Goal: Browse casually: Explore the website without a specific task or goal

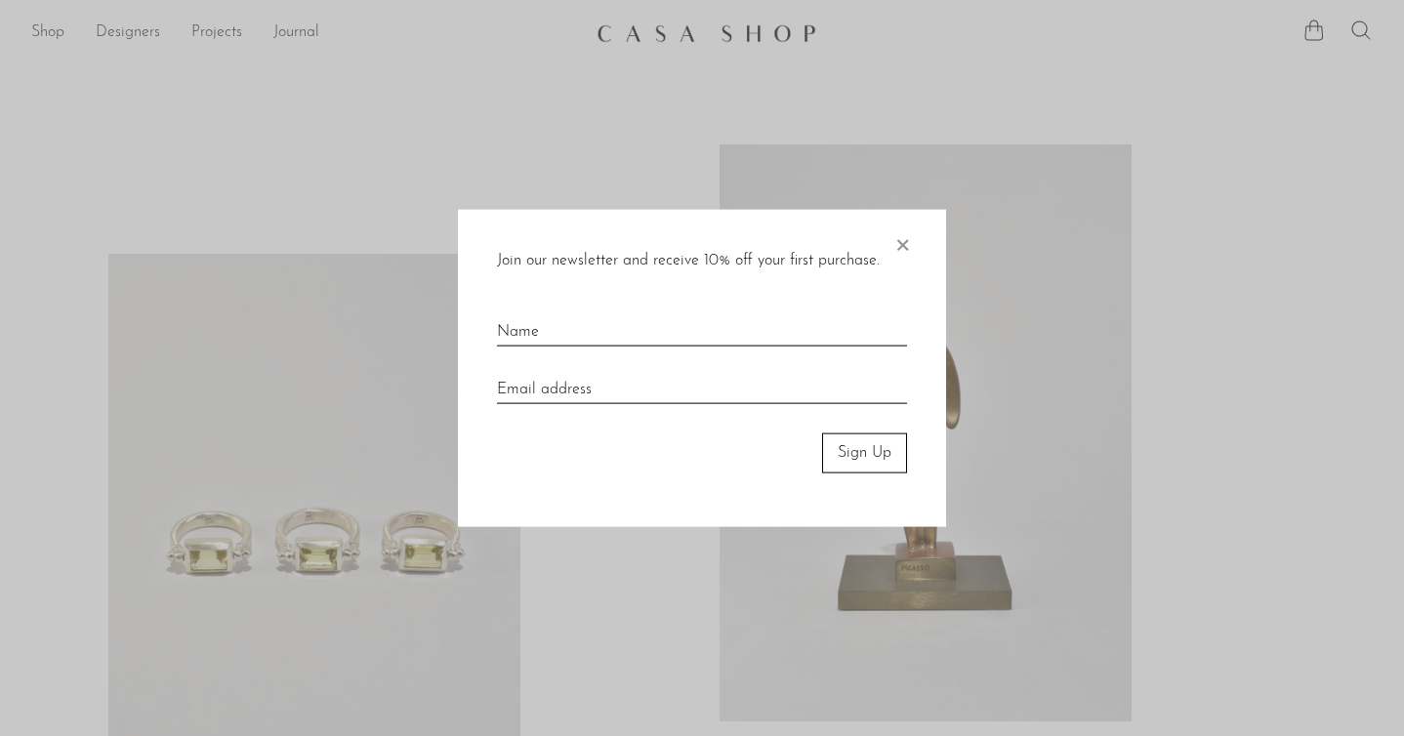
click at [304, 202] on div at bounding box center [702, 368] width 1404 height 736
click at [905, 238] on span "×" at bounding box center [903, 241] width 20 height 62
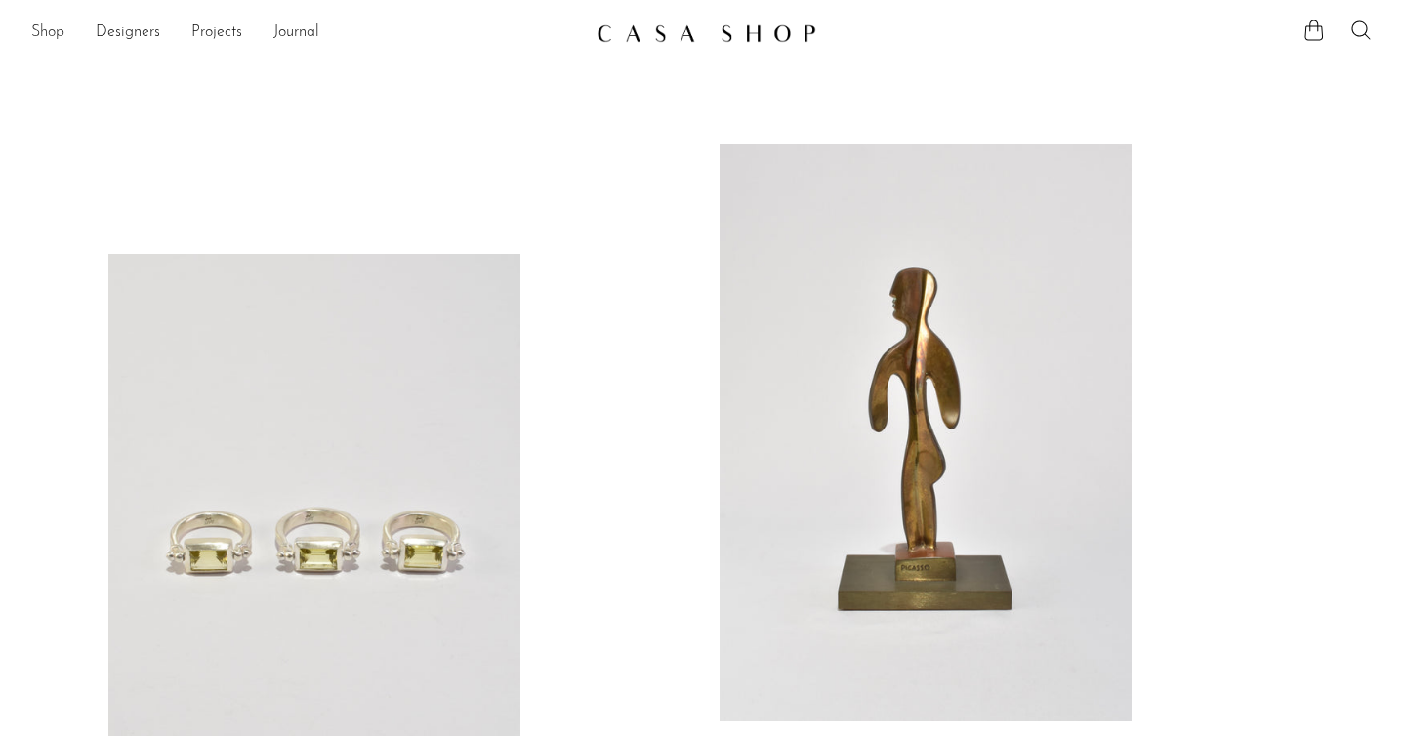
click at [49, 27] on link "Shop" at bounding box center [47, 33] width 33 height 25
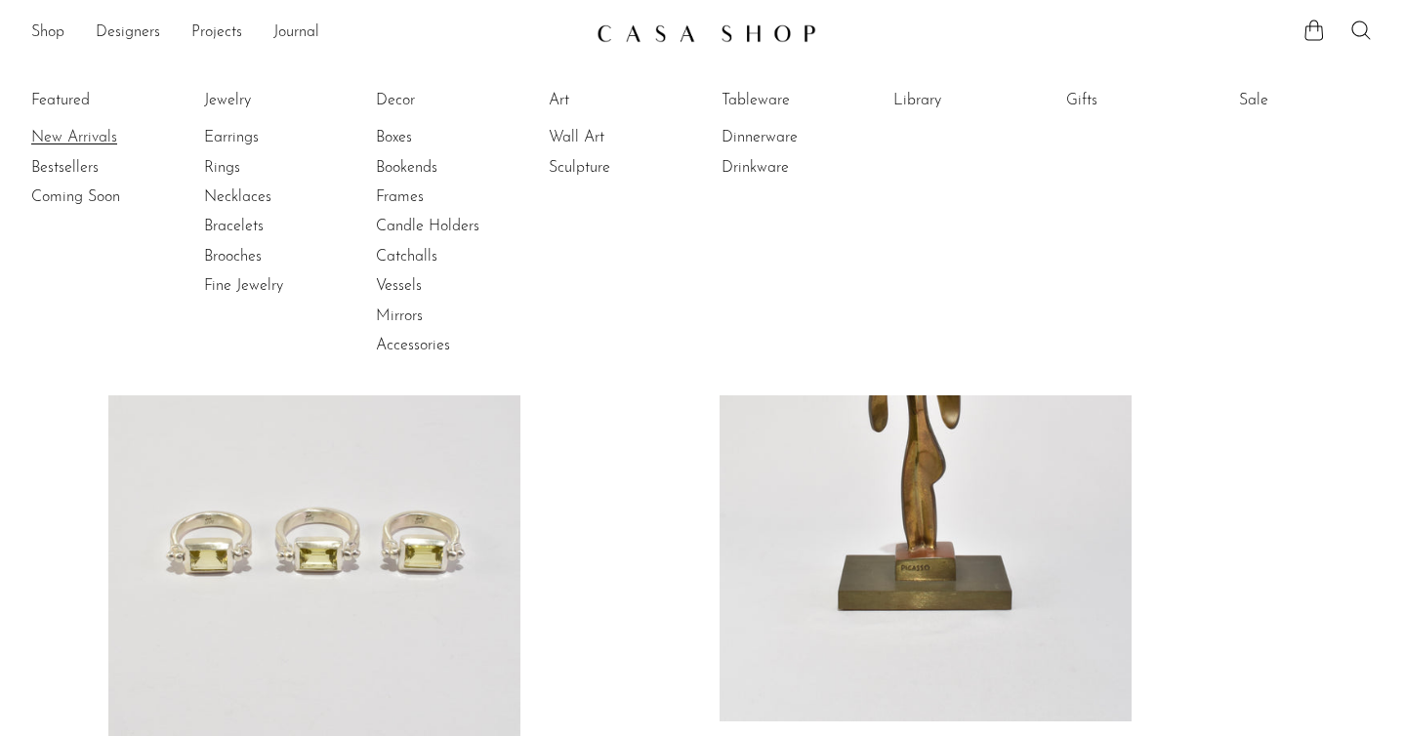
click at [109, 137] on link "New Arrivals" at bounding box center [104, 137] width 146 height 21
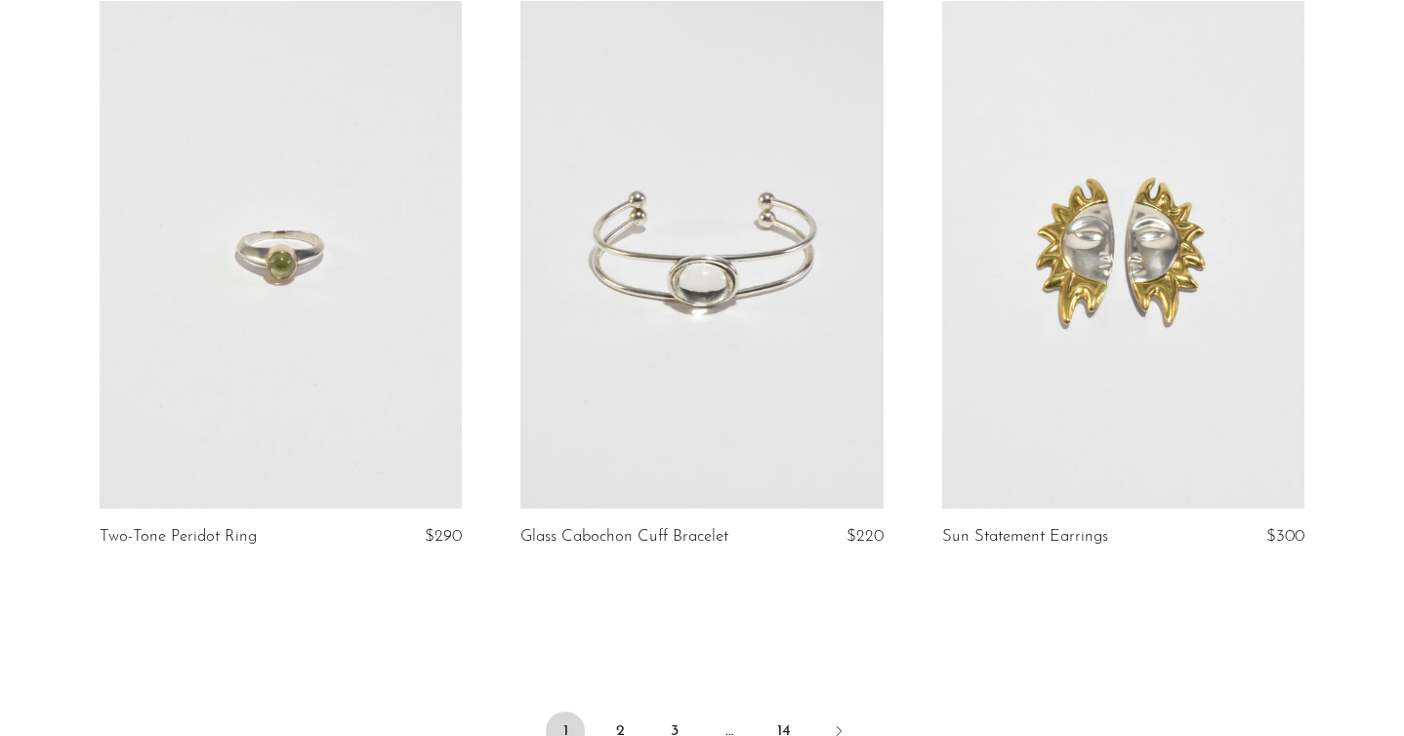
scroll to position [6867, 0]
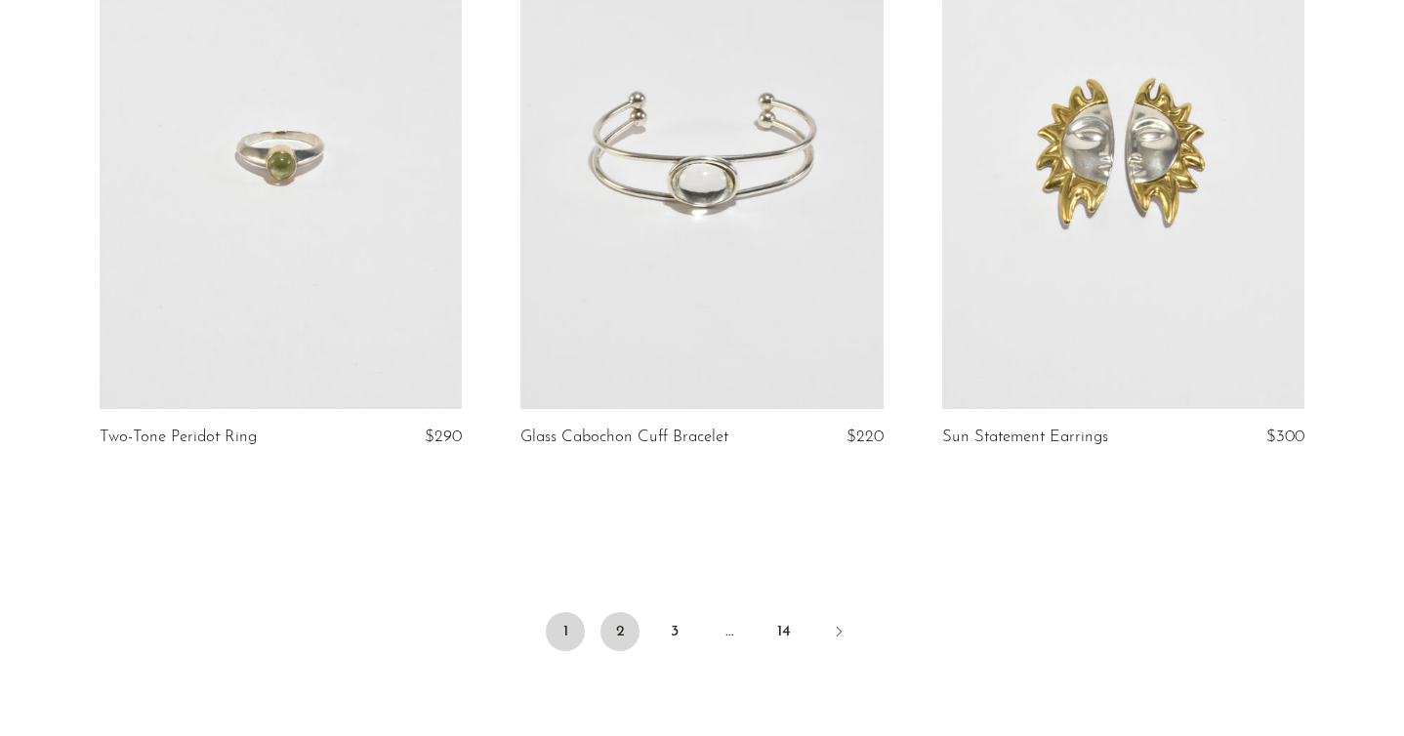
click at [615, 651] on link "2" at bounding box center [620, 631] width 39 height 39
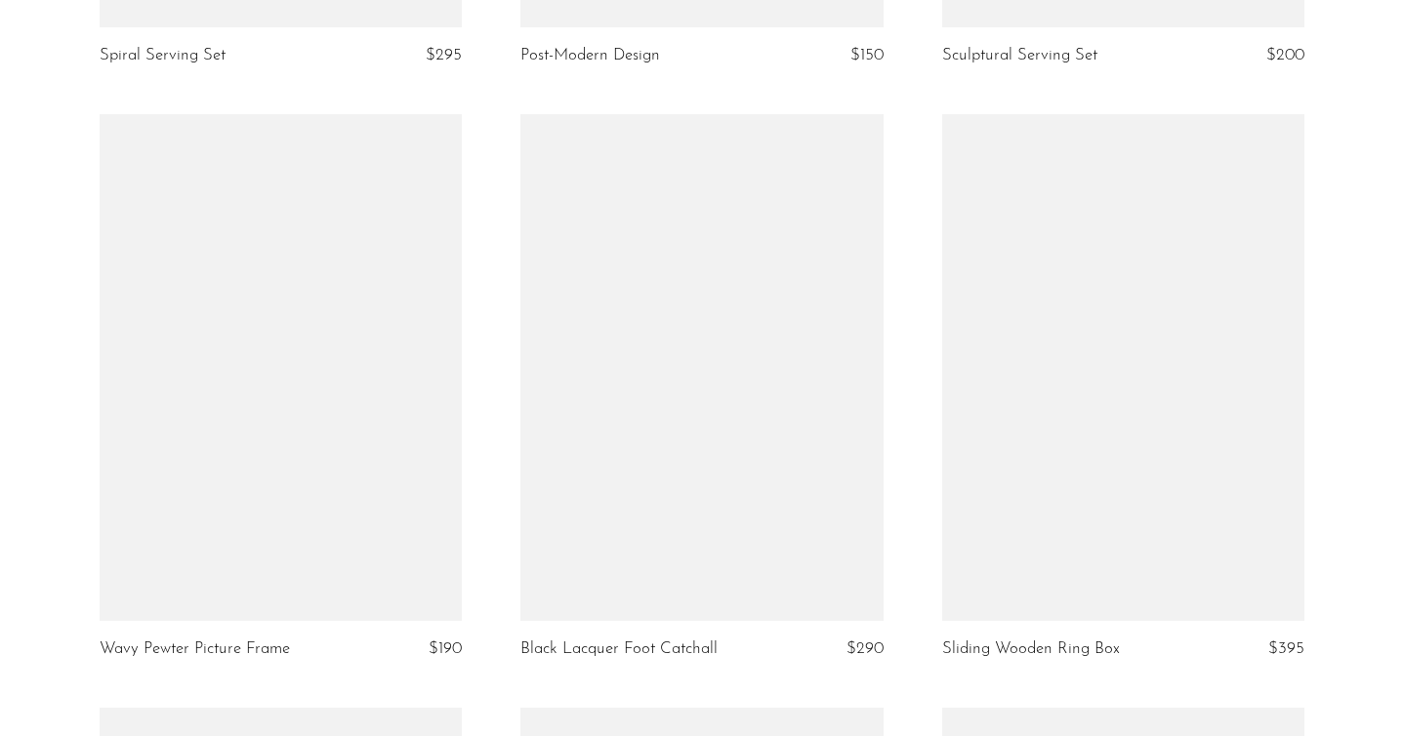
scroll to position [6191, 0]
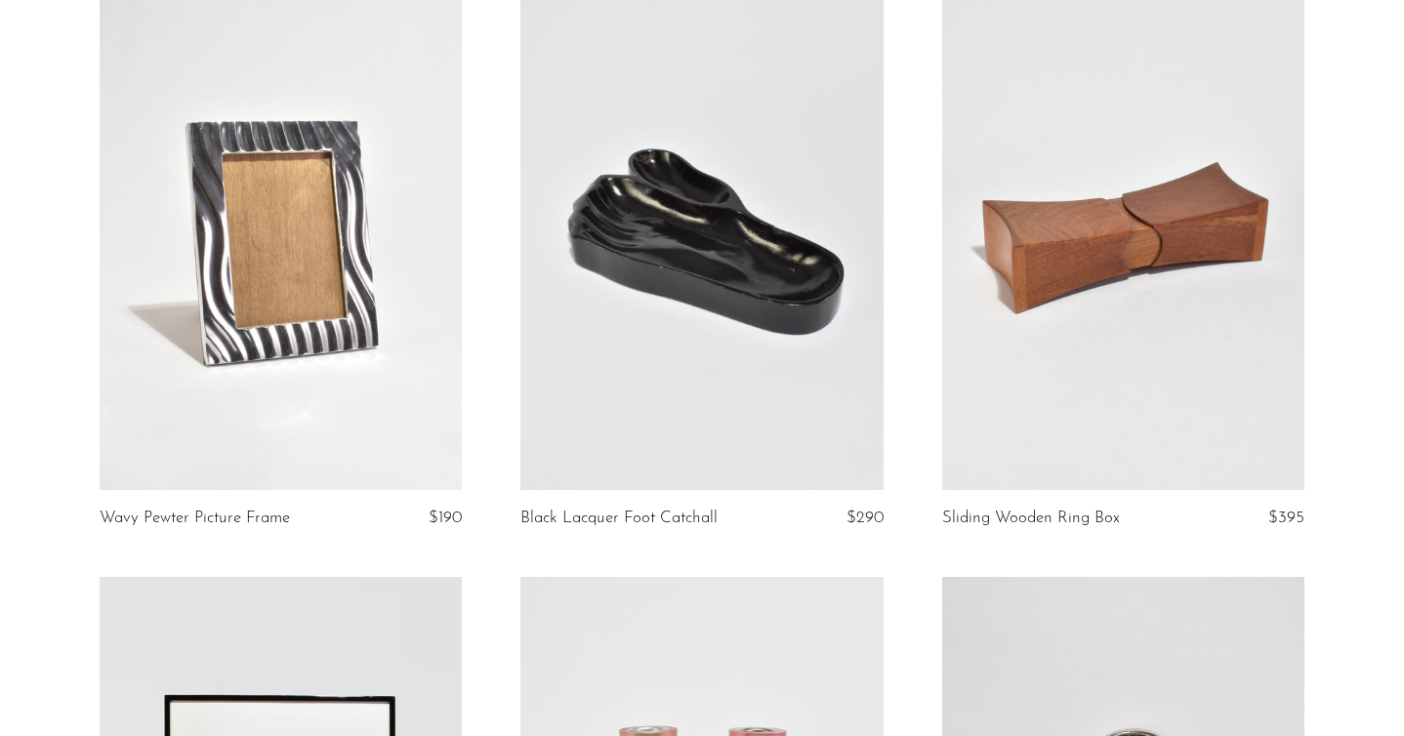
click at [1076, 312] on link at bounding box center [1123, 237] width 362 height 508
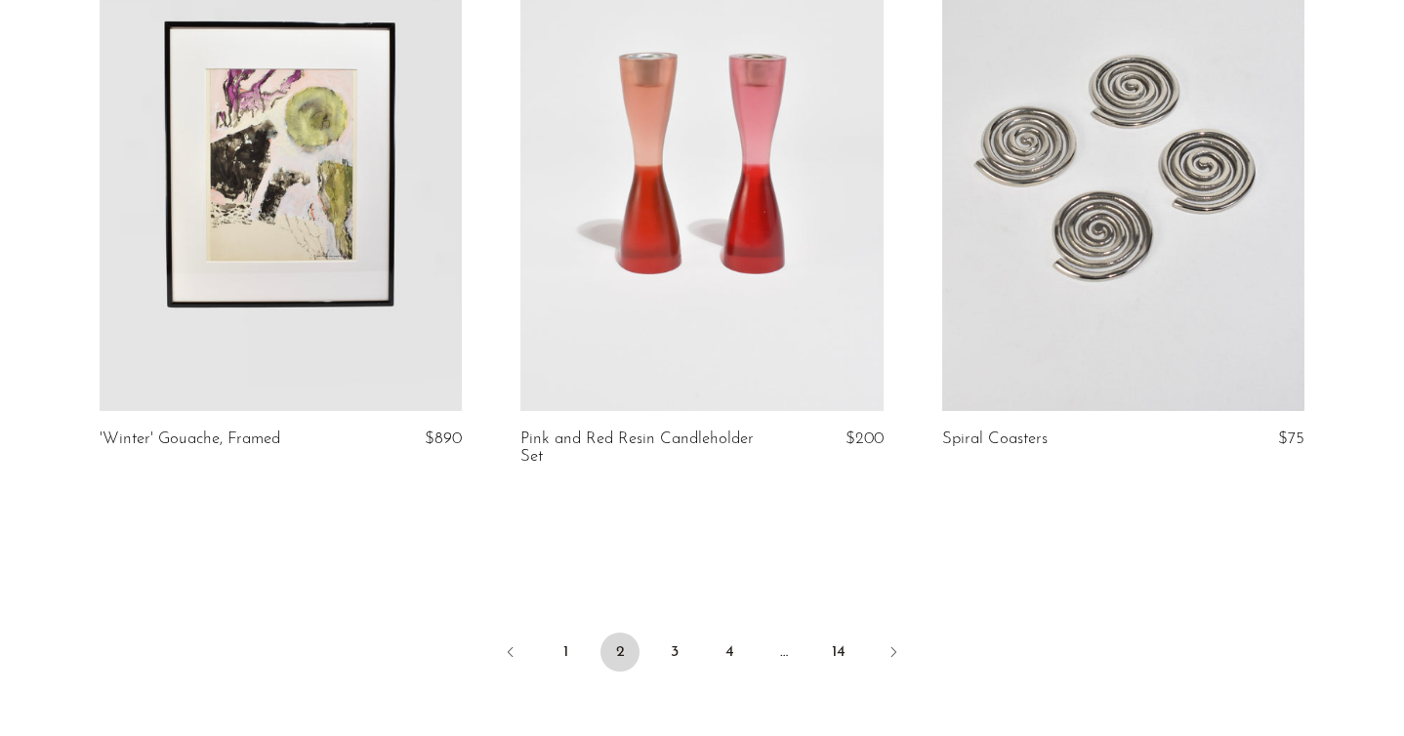
scroll to position [6884, 0]
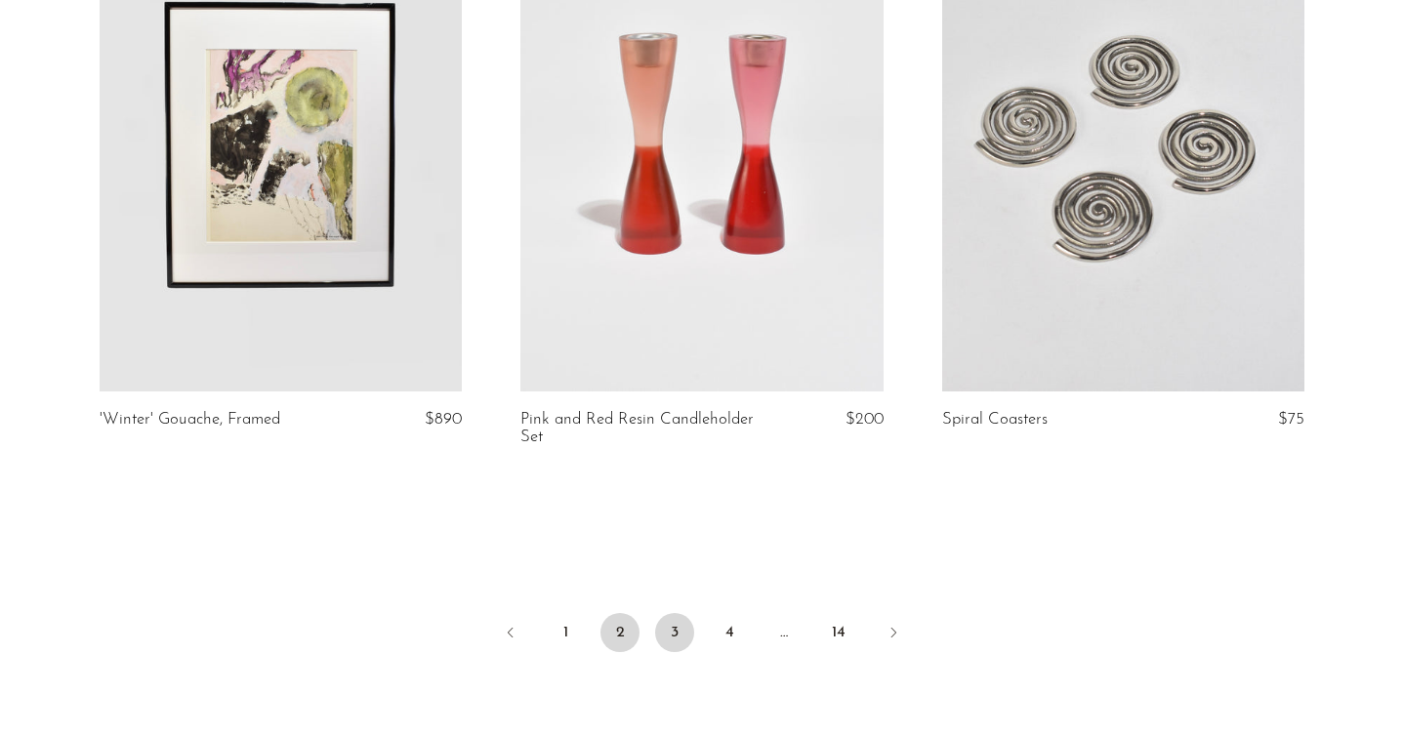
click at [670, 632] on link "3" at bounding box center [674, 632] width 39 height 39
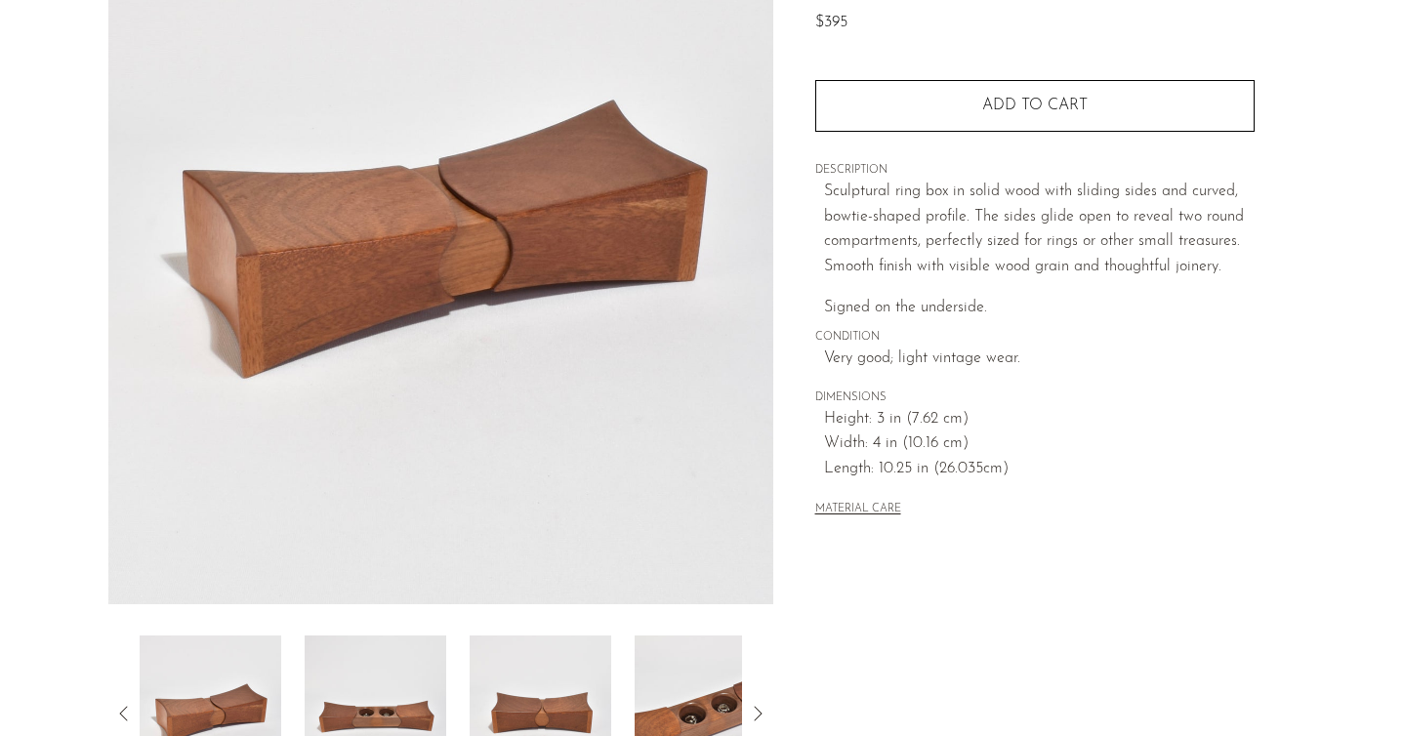
scroll to position [271, 0]
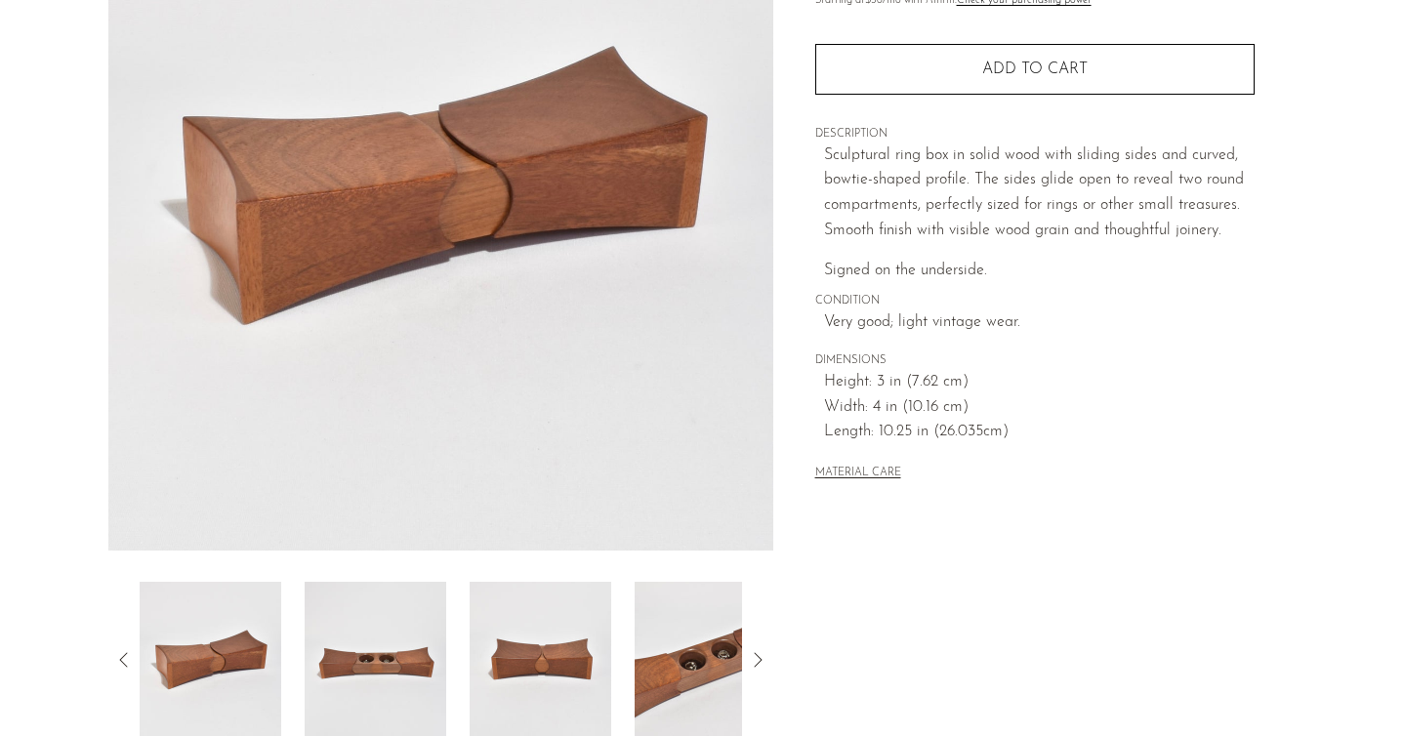
click at [642, 647] on img at bounding box center [706, 660] width 142 height 156
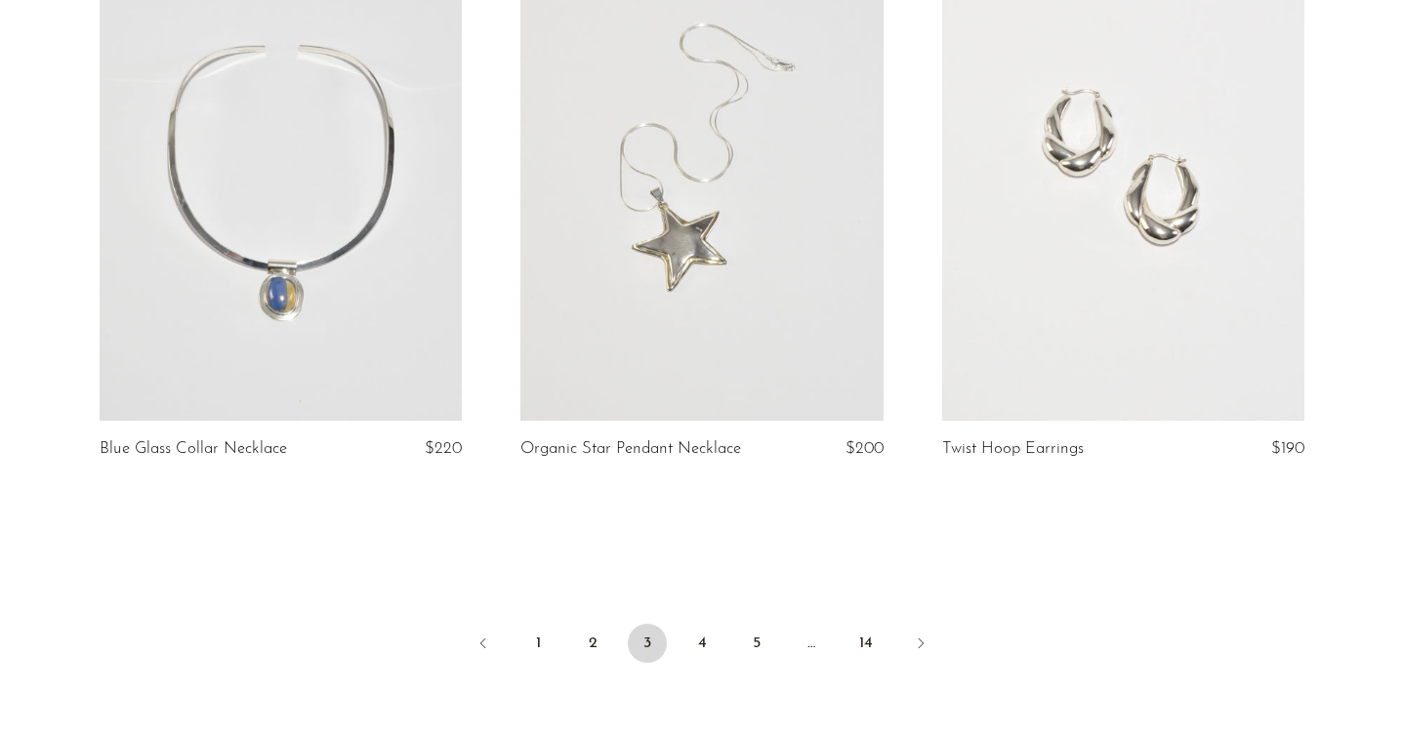
scroll to position [6856, 0]
click at [700, 630] on link "4" at bounding box center [702, 642] width 39 height 39
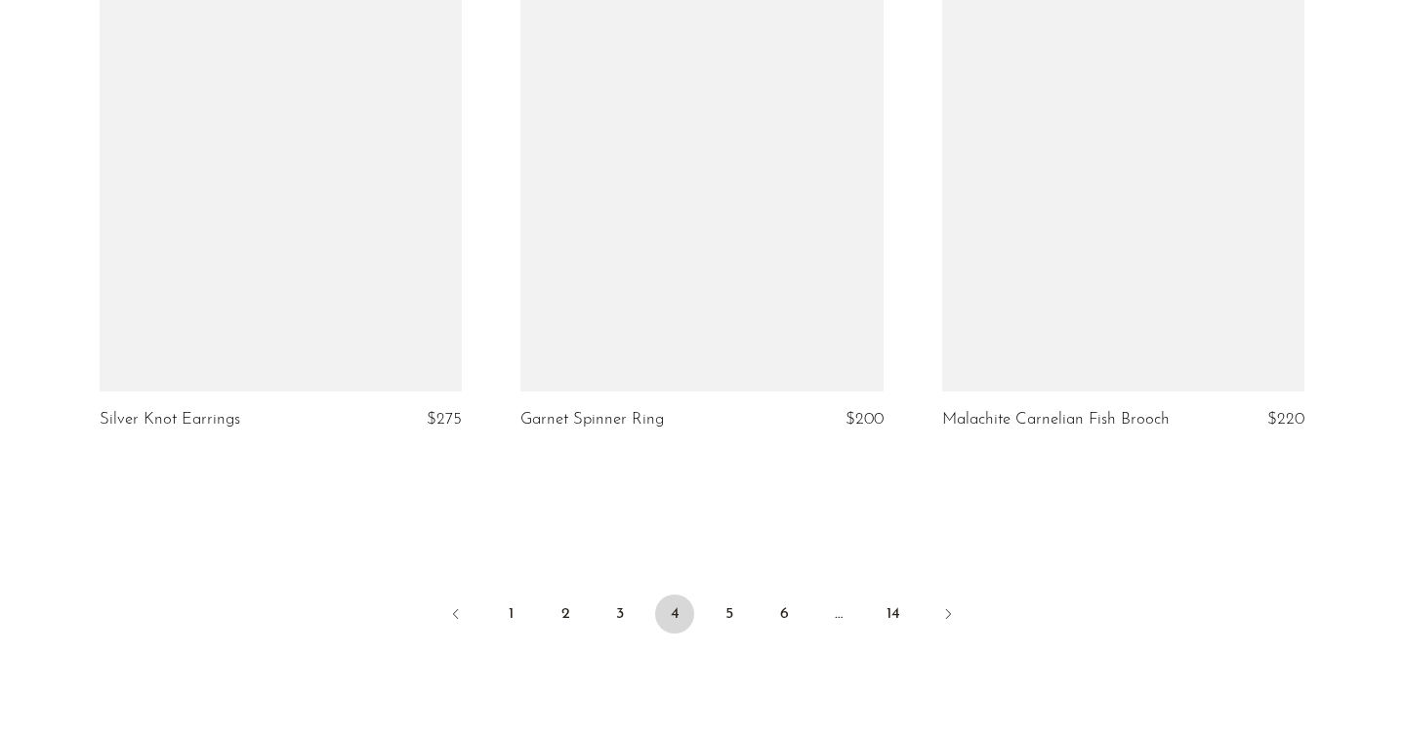
scroll to position [6885, 0]
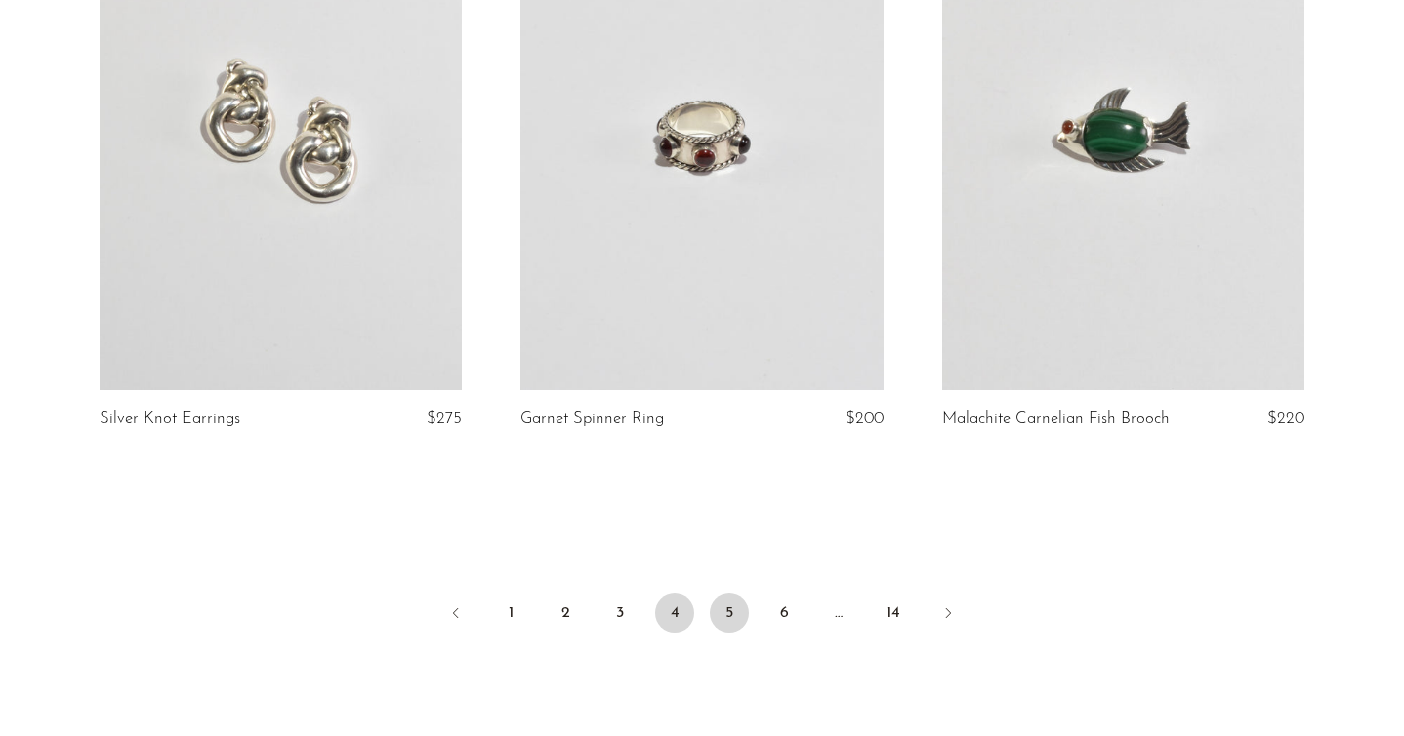
click at [738, 601] on link "5" at bounding box center [729, 613] width 39 height 39
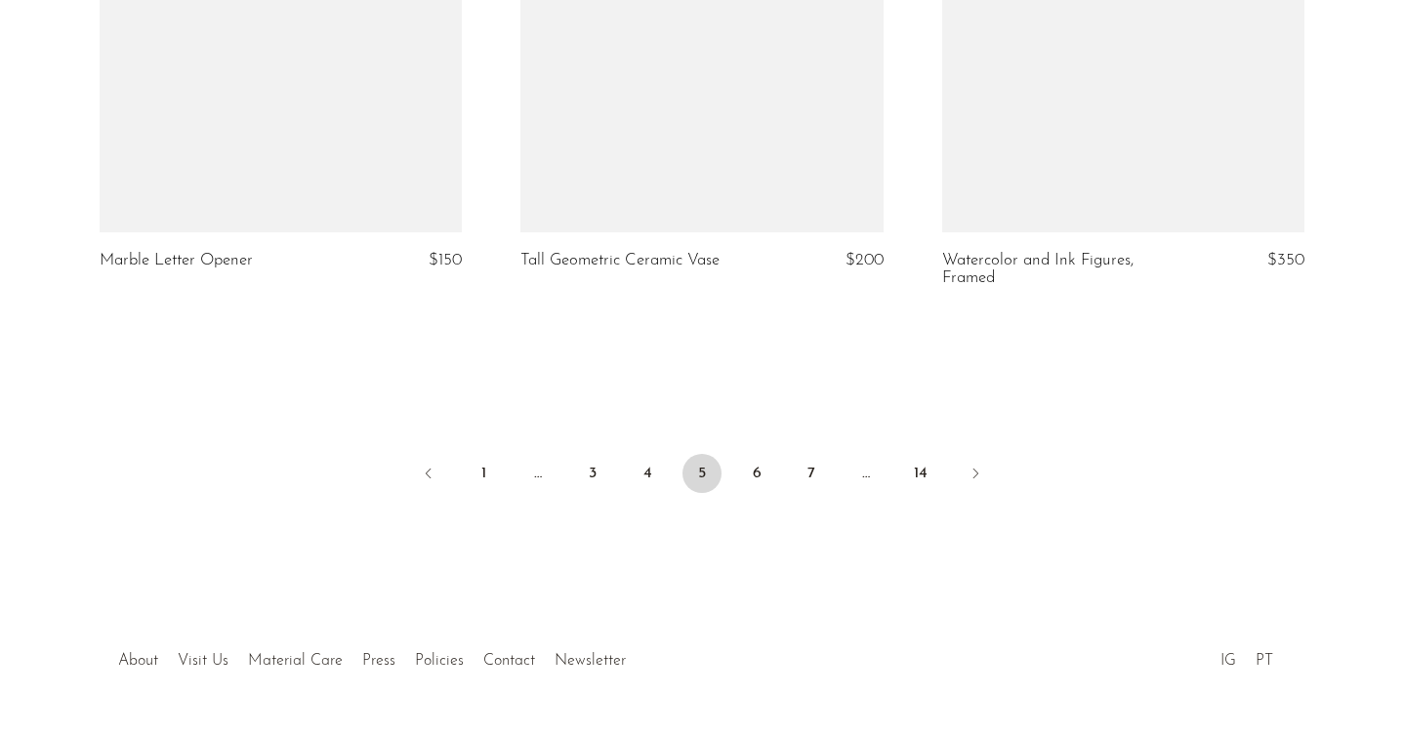
scroll to position [7037, 0]
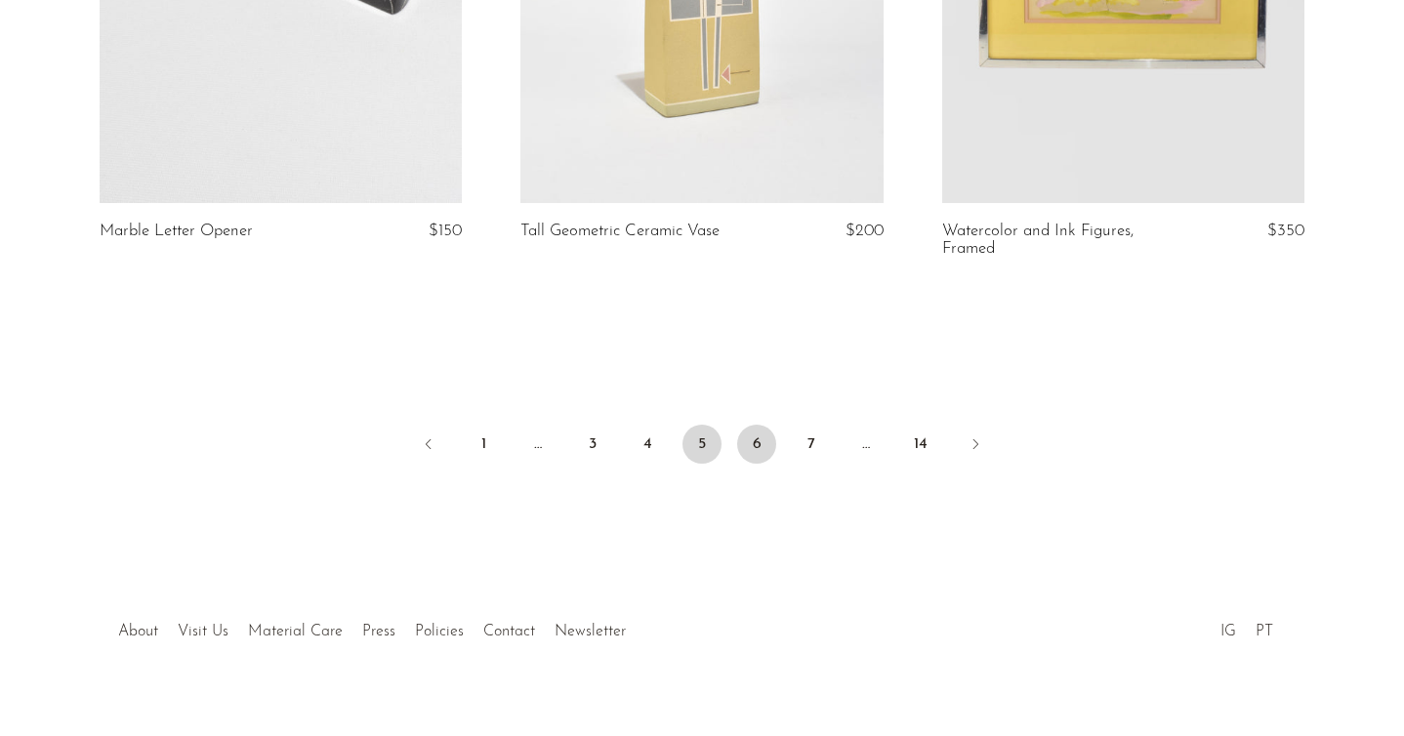
click at [764, 434] on link "6" at bounding box center [756, 444] width 39 height 39
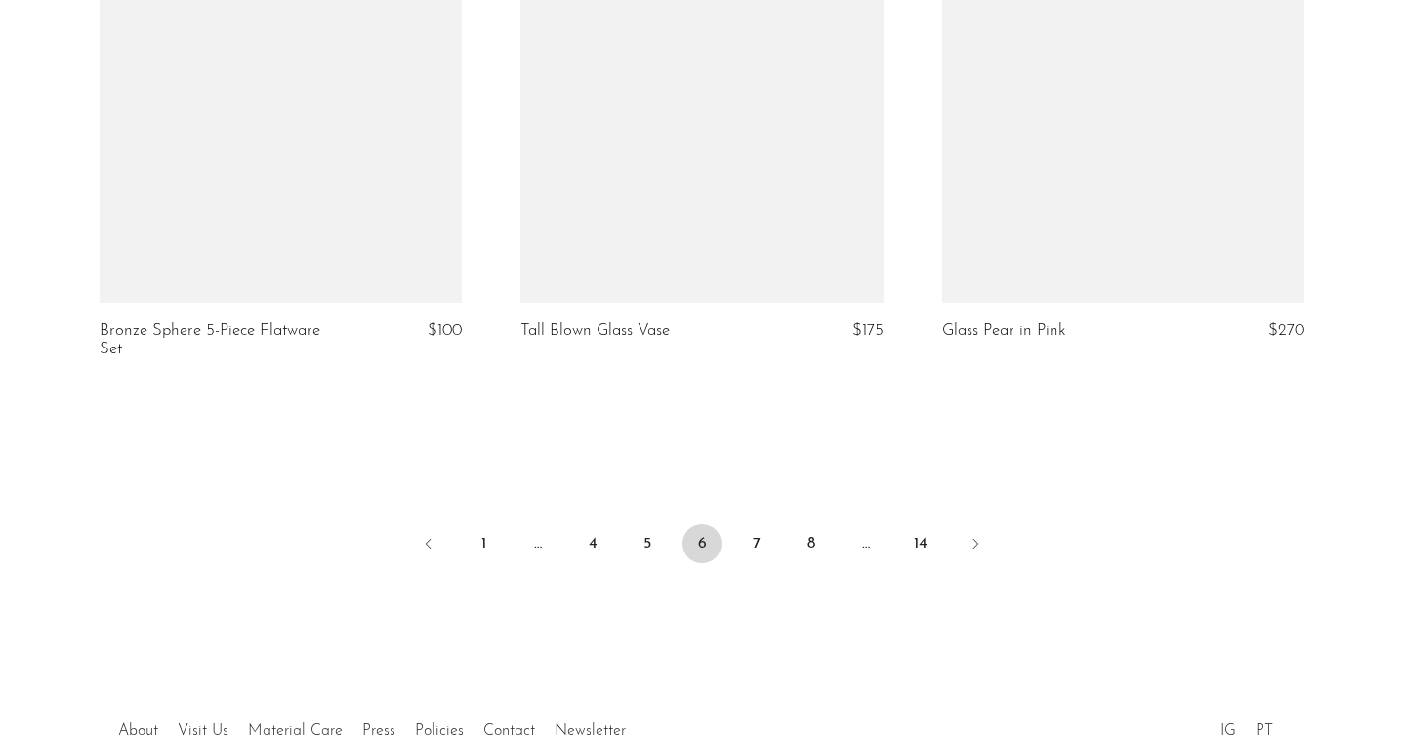
scroll to position [7098, 0]
